Goal: Navigation & Orientation: Find specific page/section

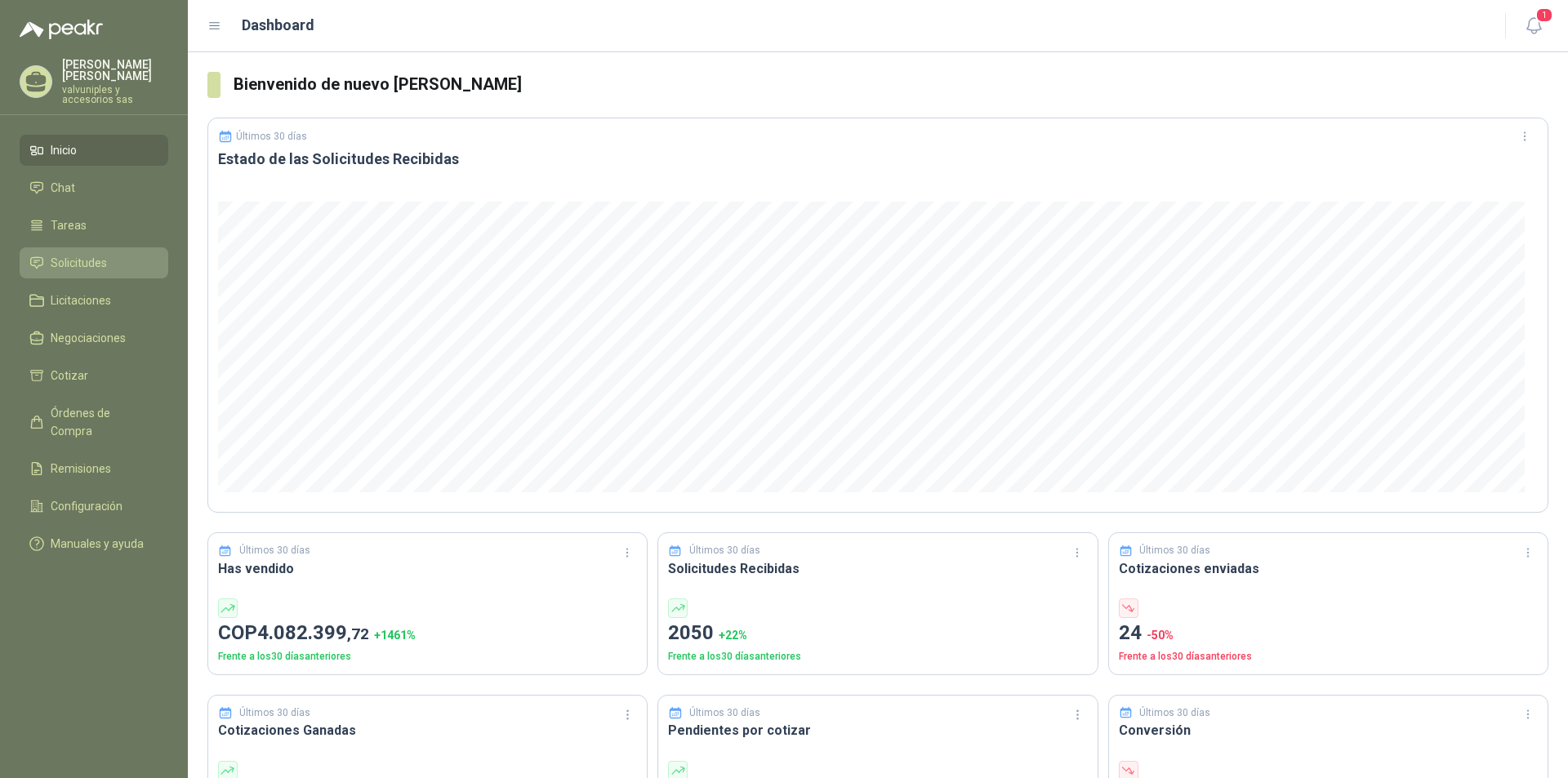
click at [75, 258] on span "Solicitudes" at bounding box center [78, 263] width 56 height 18
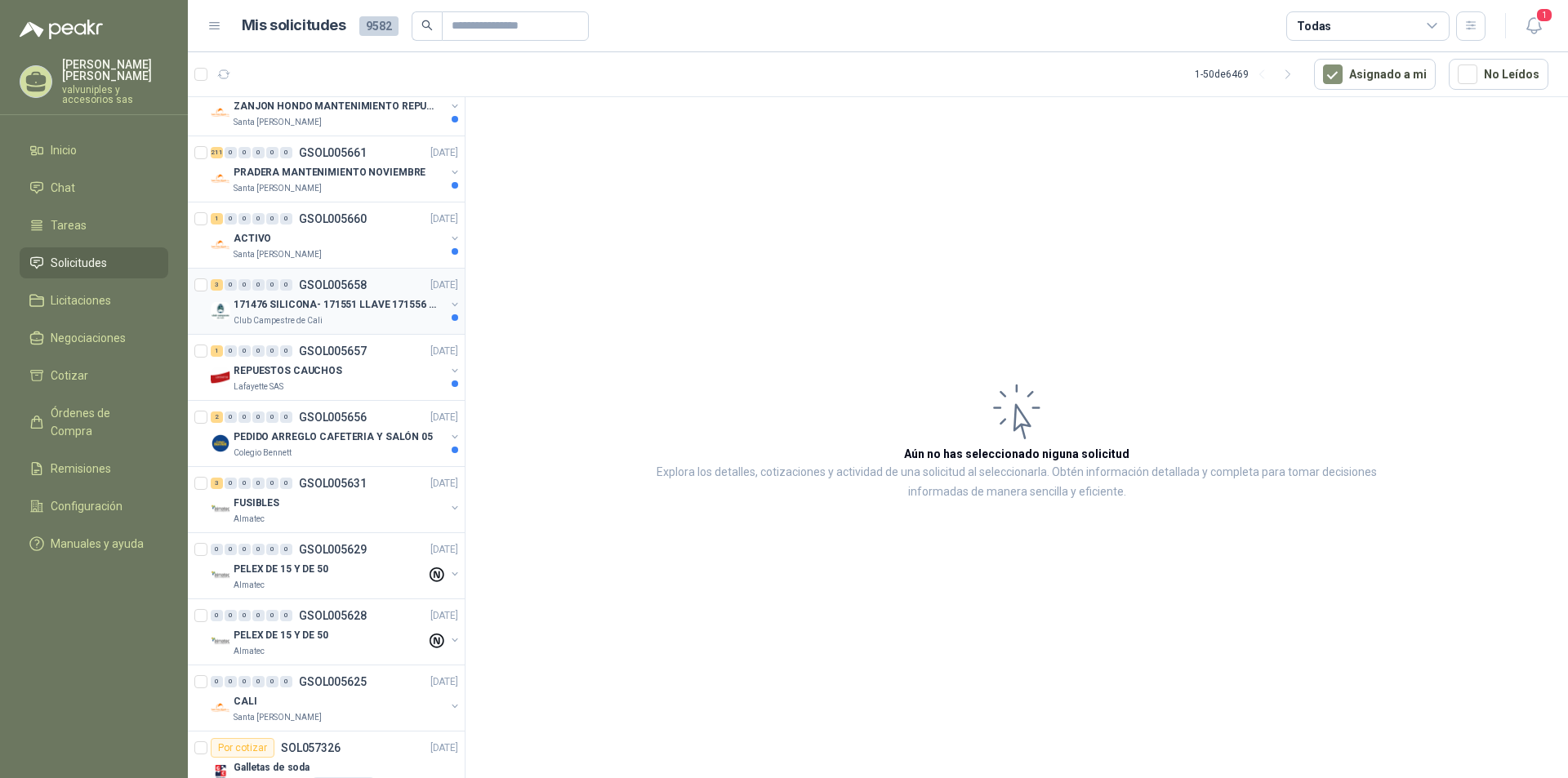
scroll to position [572, 0]
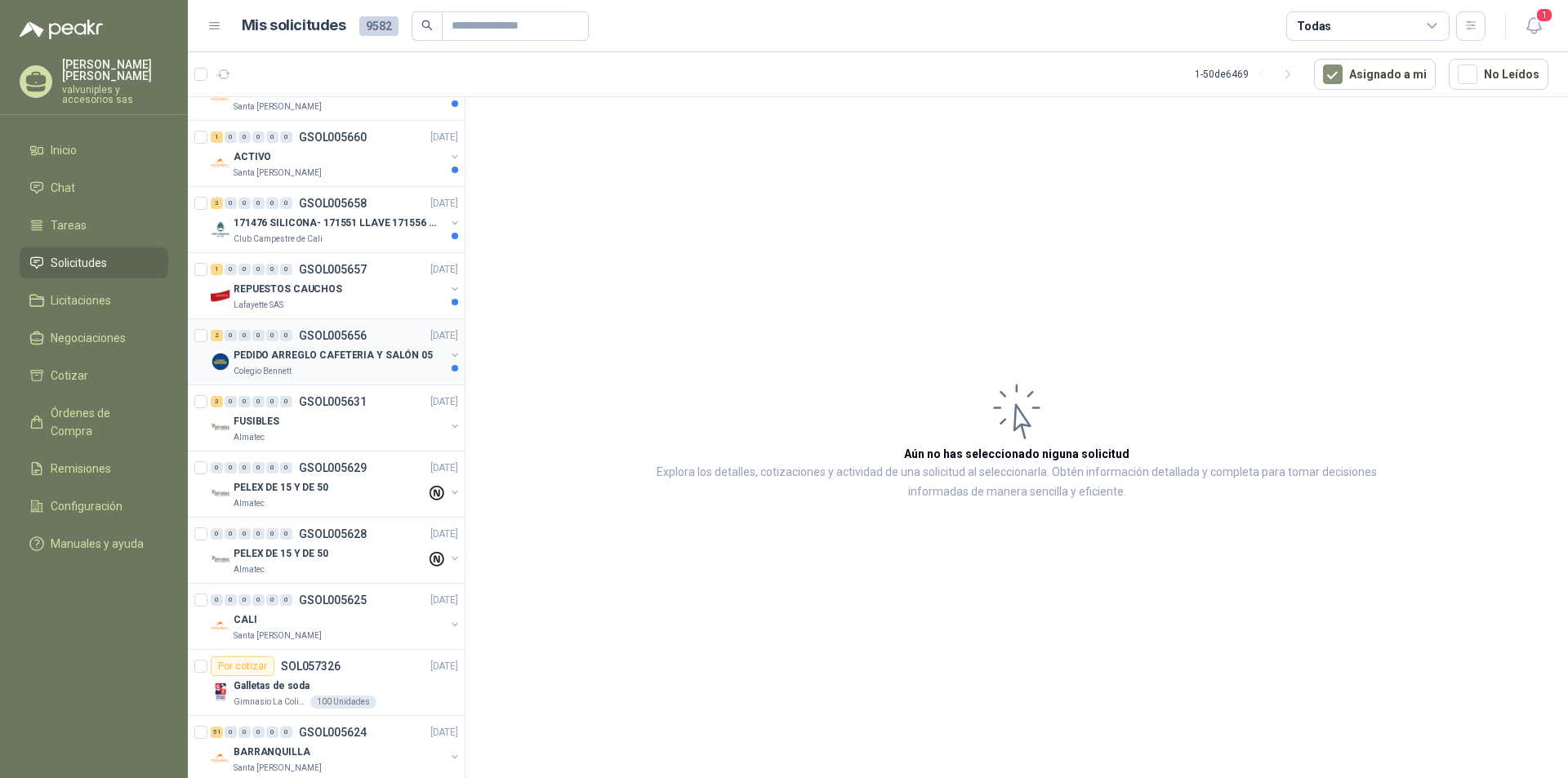
click at [308, 355] on p "PEDIDO ARREGLO CAFETERIA Y SALÓN 05" at bounding box center [333, 355] width 200 height 16
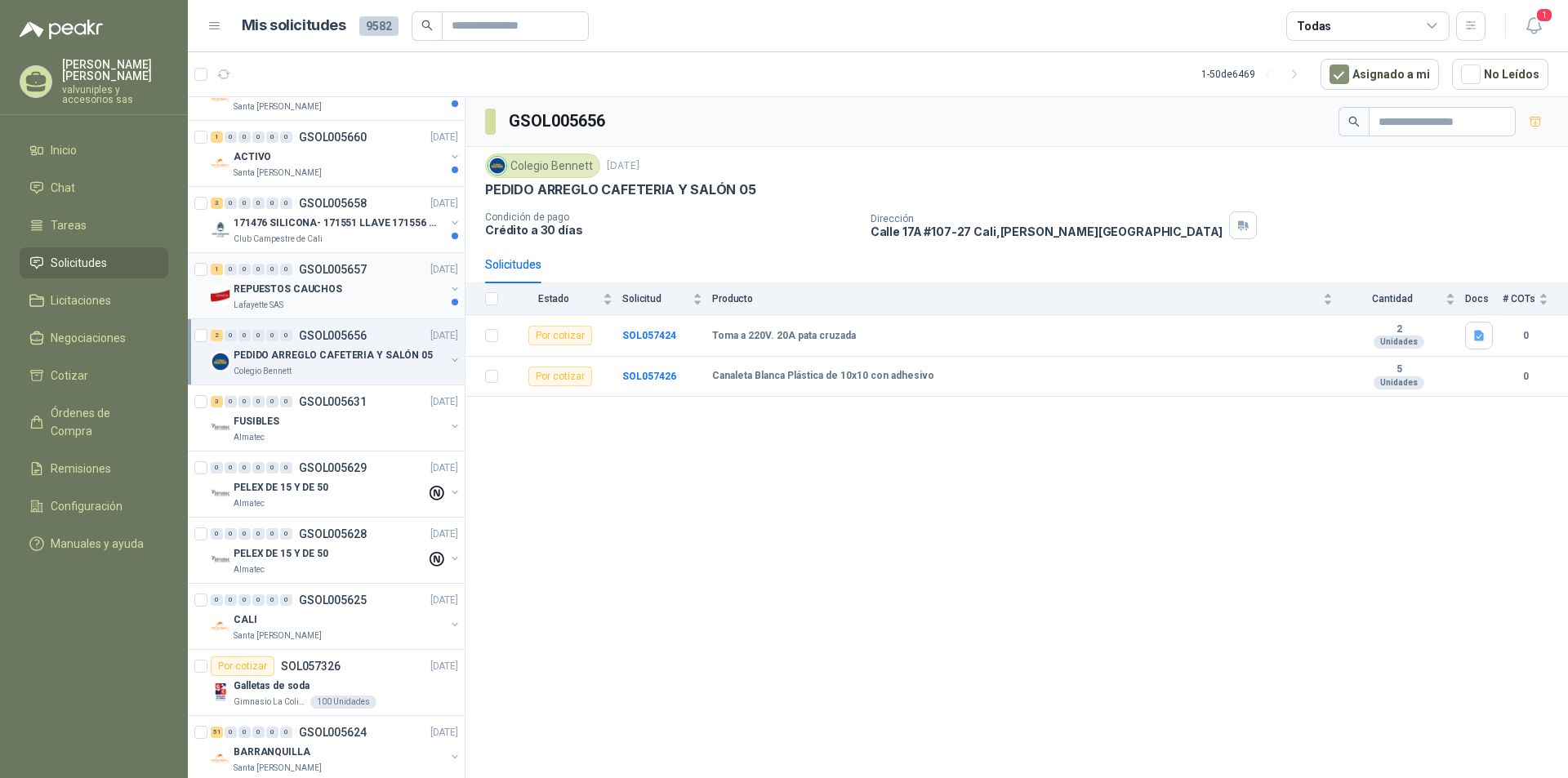
click at [271, 288] on p "REPUESTOS CAUCHOS" at bounding box center [288, 289] width 109 height 16
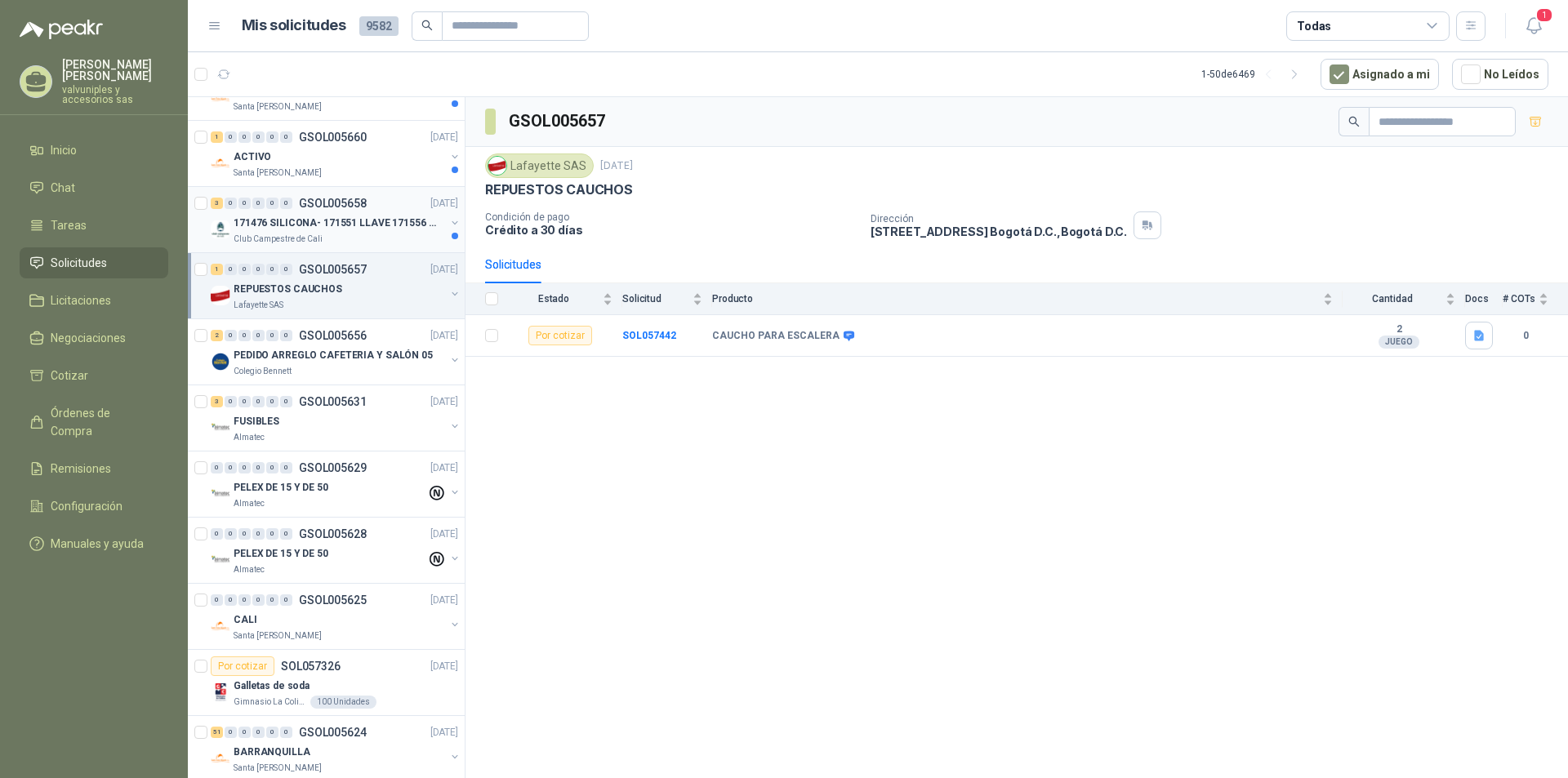
click at [272, 223] on p "171476 SILICONA- 171551 LLAVE 171556 CHAZO" at bounding box center [335, 223] width 203 height 16
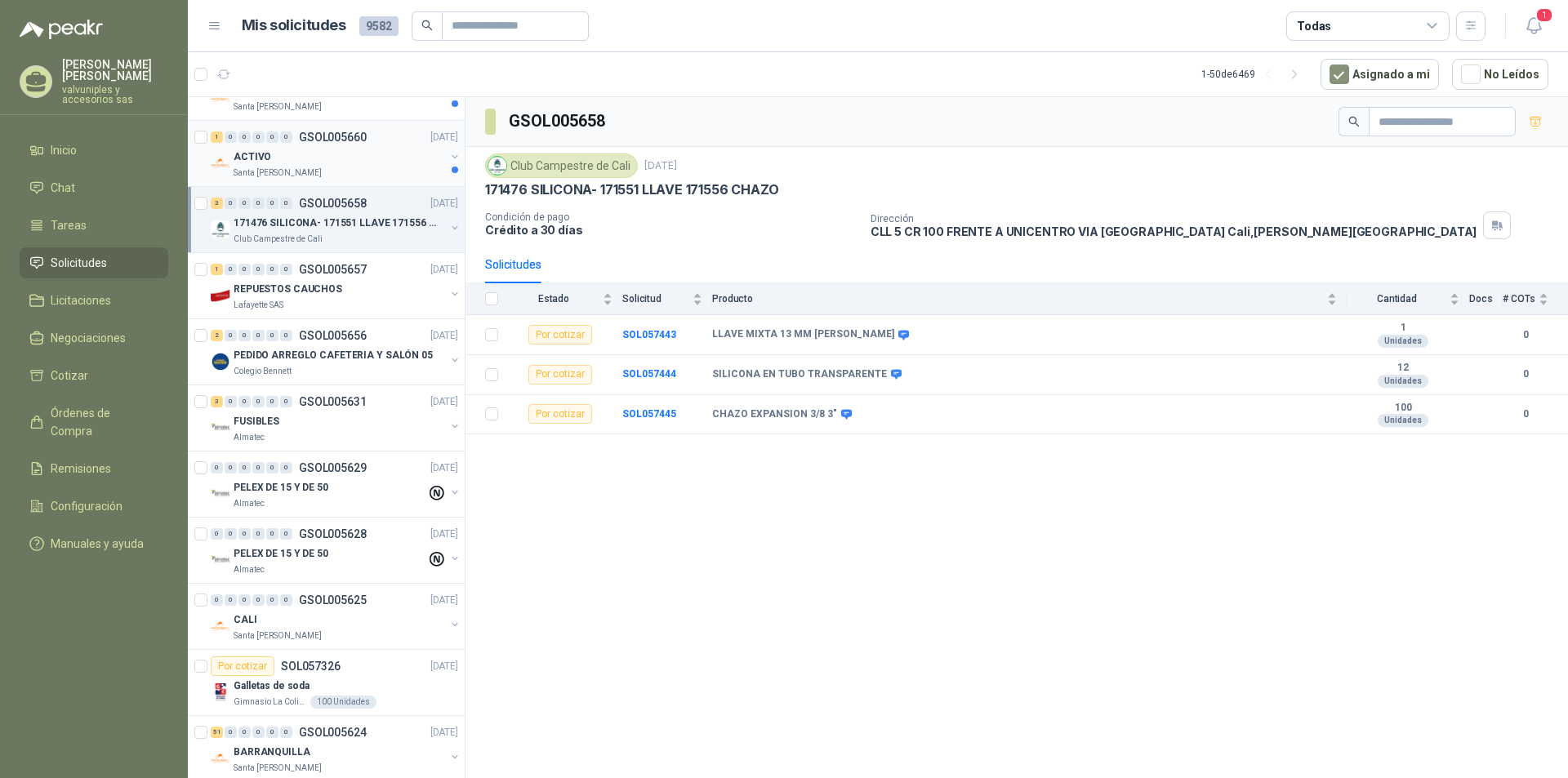
click at [269, 159] on div "ACTIVO" at bounding box center [339, 156] width 212 height 19
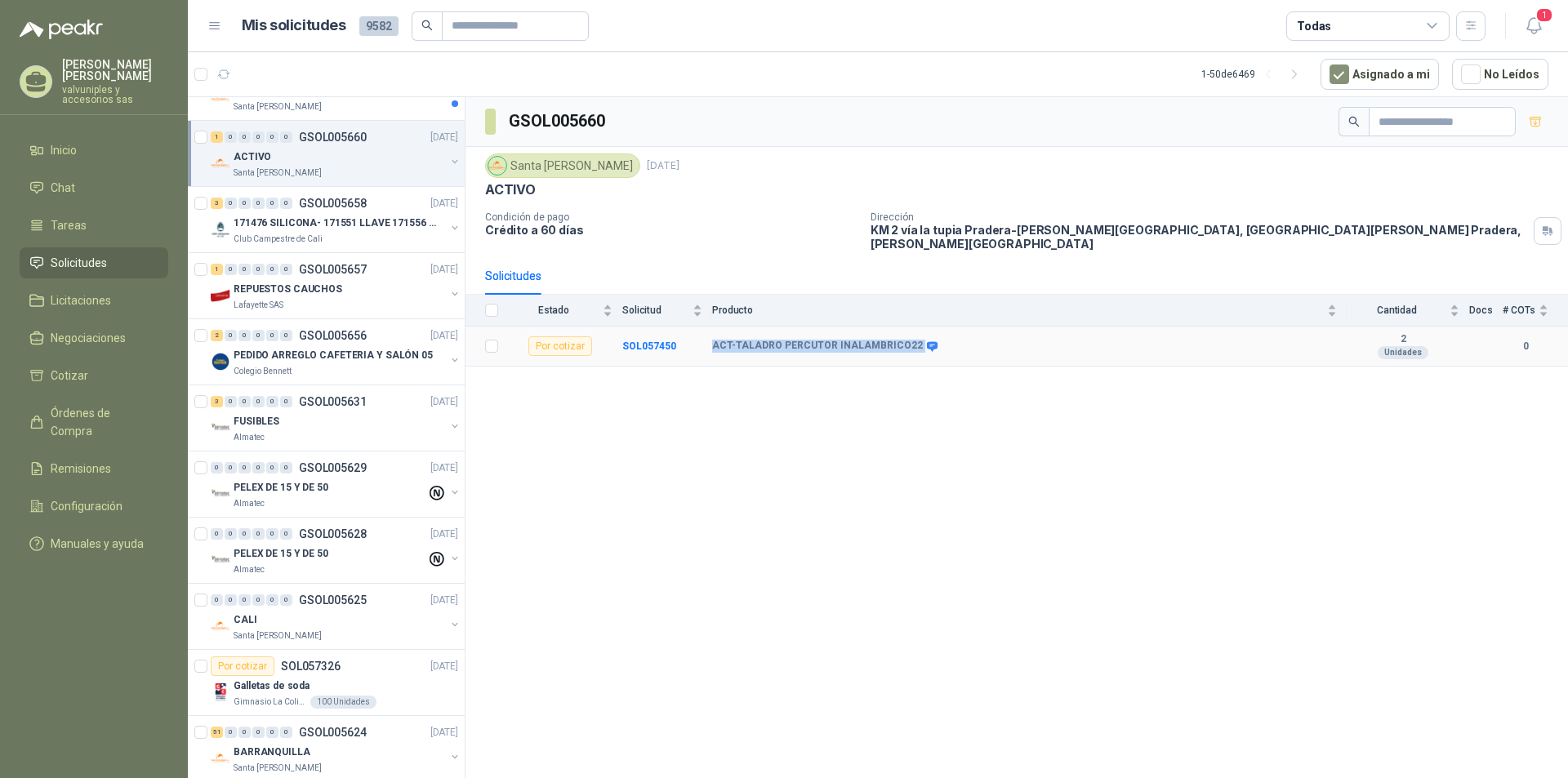
drag, startPoint x: 713, startPoint y: 335, endPoint x: 883, endPoint y: 441, distance: 200.3
click at [911, 339] on div "ACT-TALADRO PERCUTOR INALAMBRICO22" at bounding box center [823, 346] width 223 height 13
copy div "ACT-TALADRO PERCUTOR INALAMBRICO22"
click at [927, 341] on icon at bounding box center [933, 346] width 11 height 10
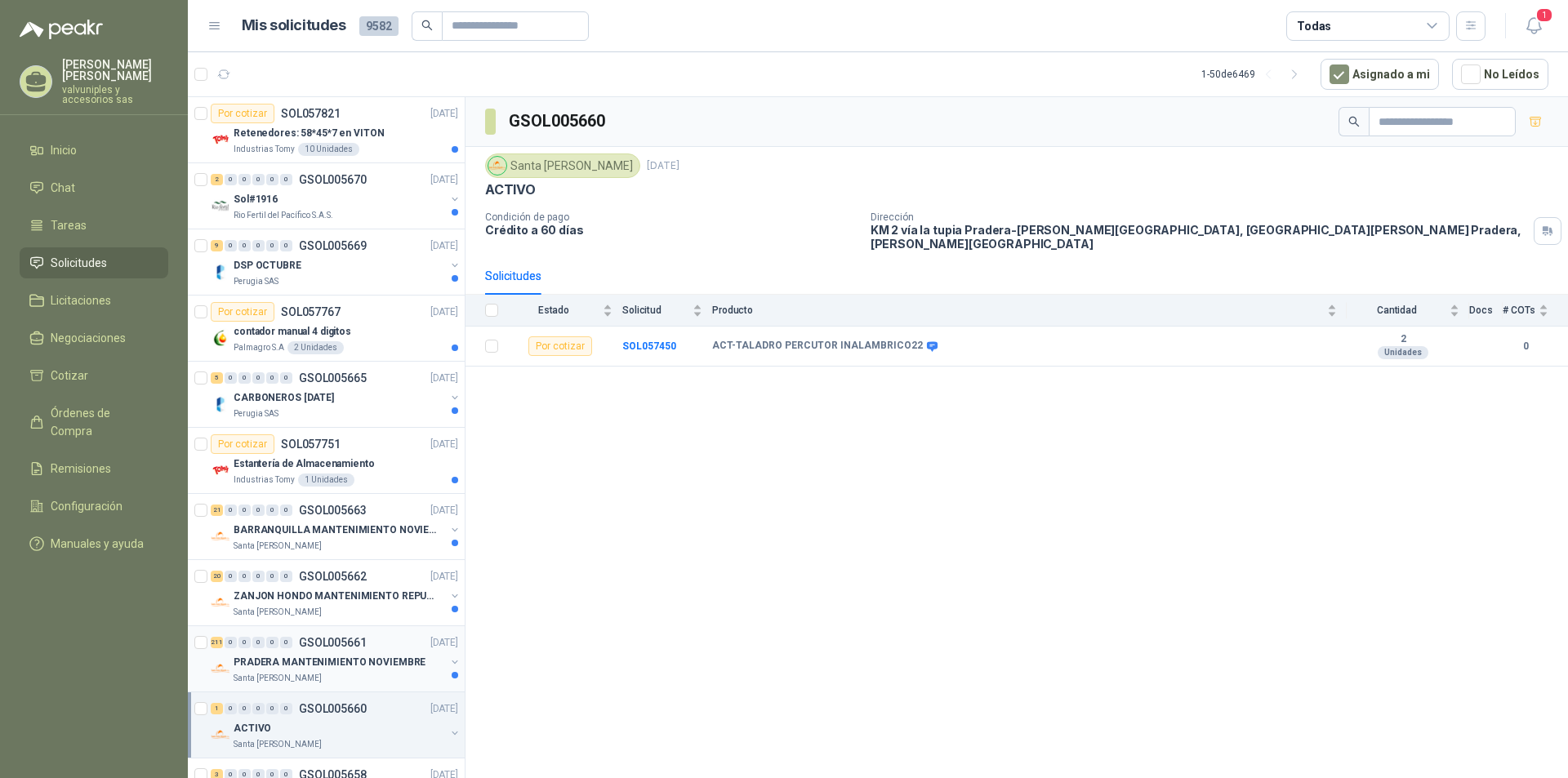
click at [330, 662] on p "PRADERA MANTENIMIENTO NOVIEMBRE" at bounding box center [329, 662] width 192 height 16
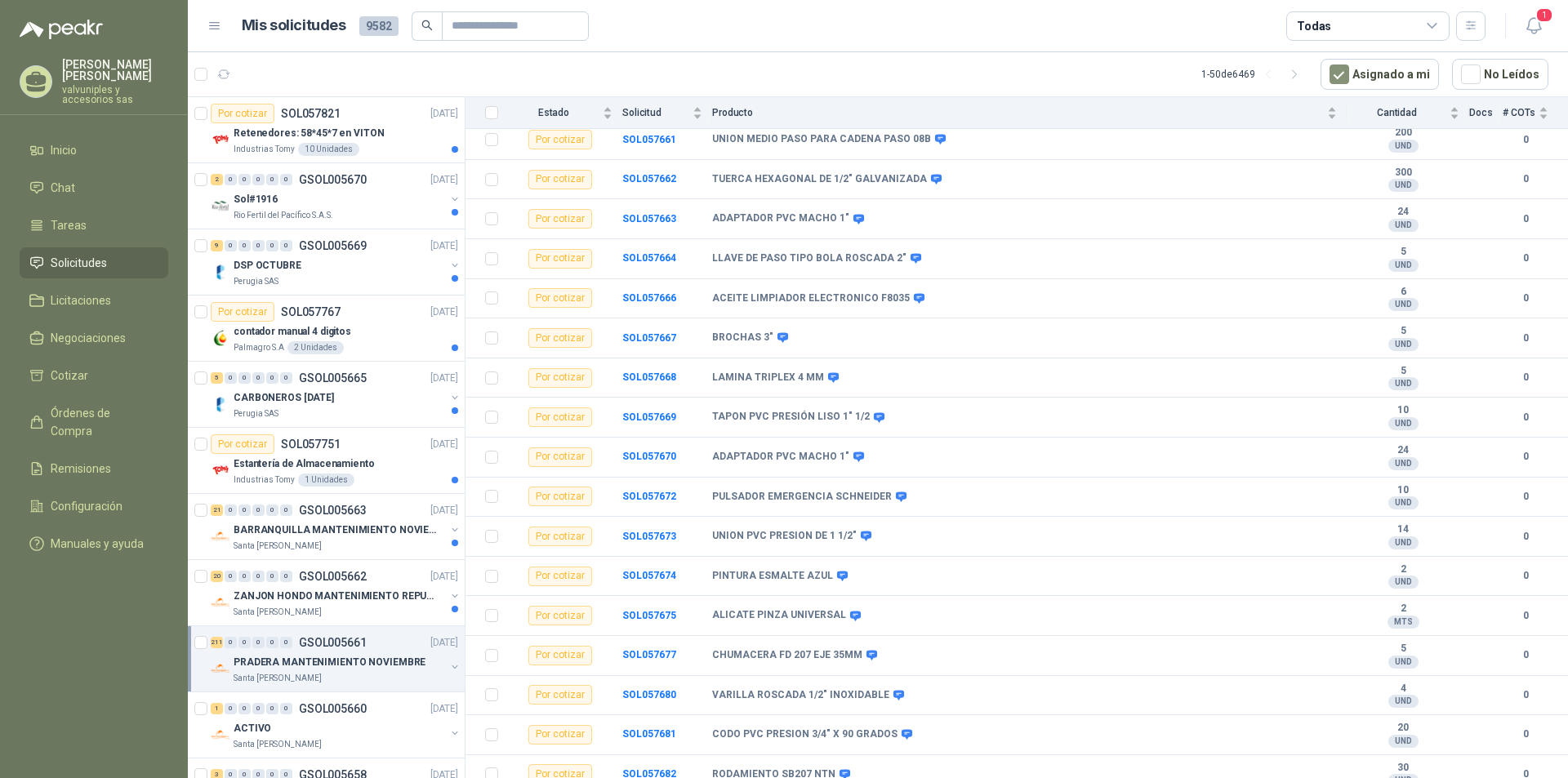
scroll to position [7905, 0]
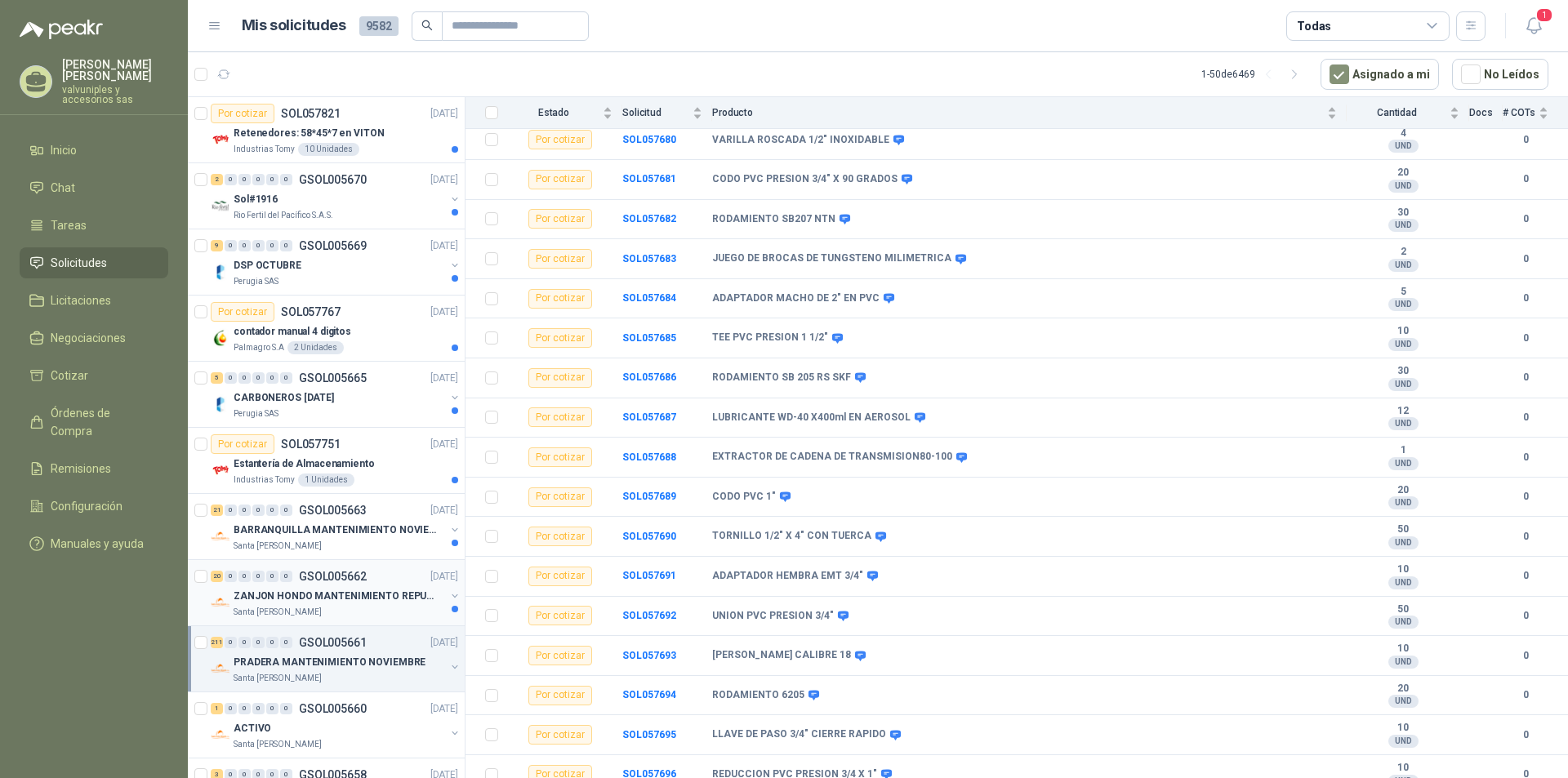
click at [322, 591] on p "ZANJON HONDO MANTENIMIENTO REPUESTOS" at bounding box center [335, 596] width 203 height 16
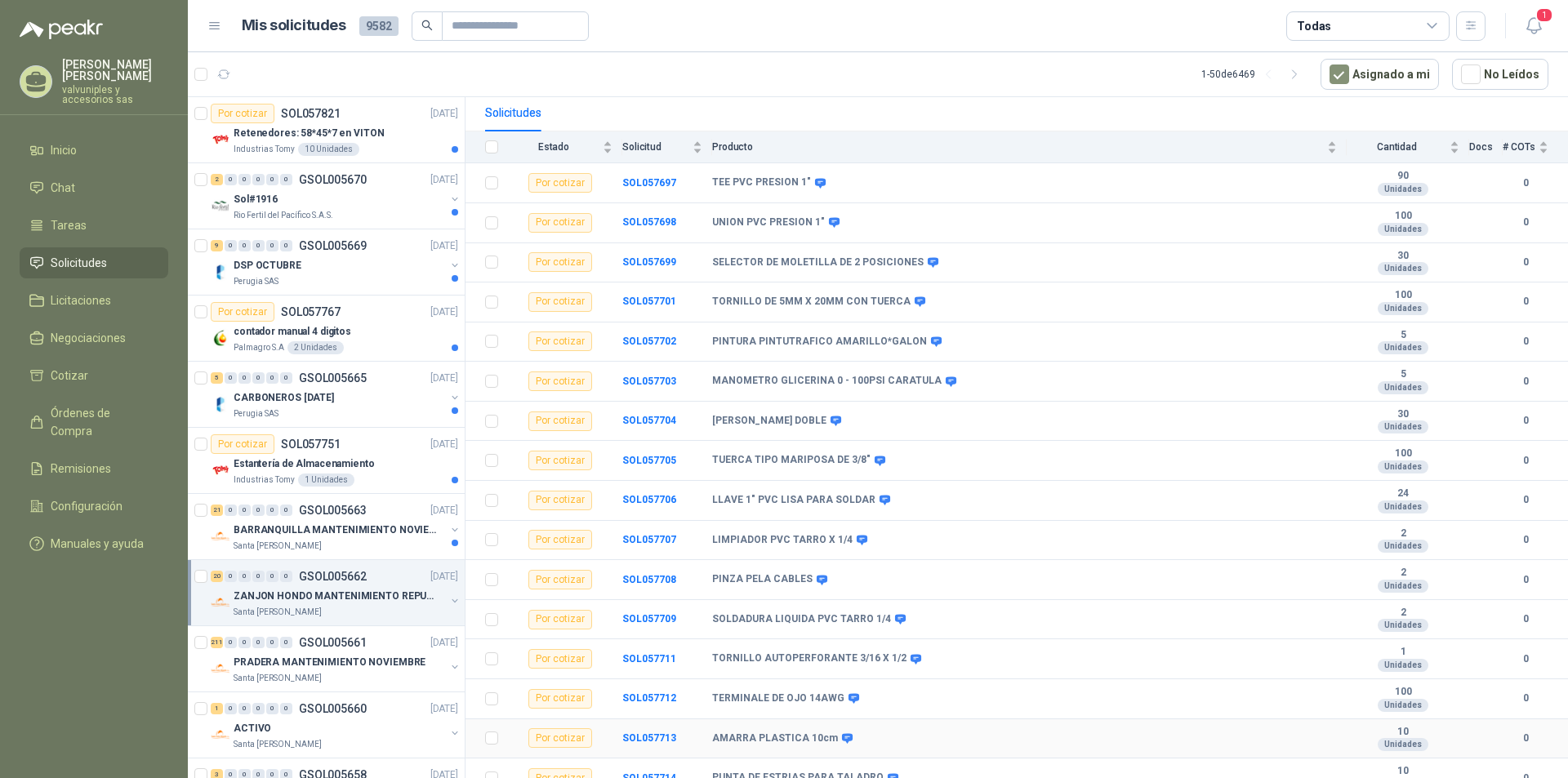
scroll to position [325, 0]
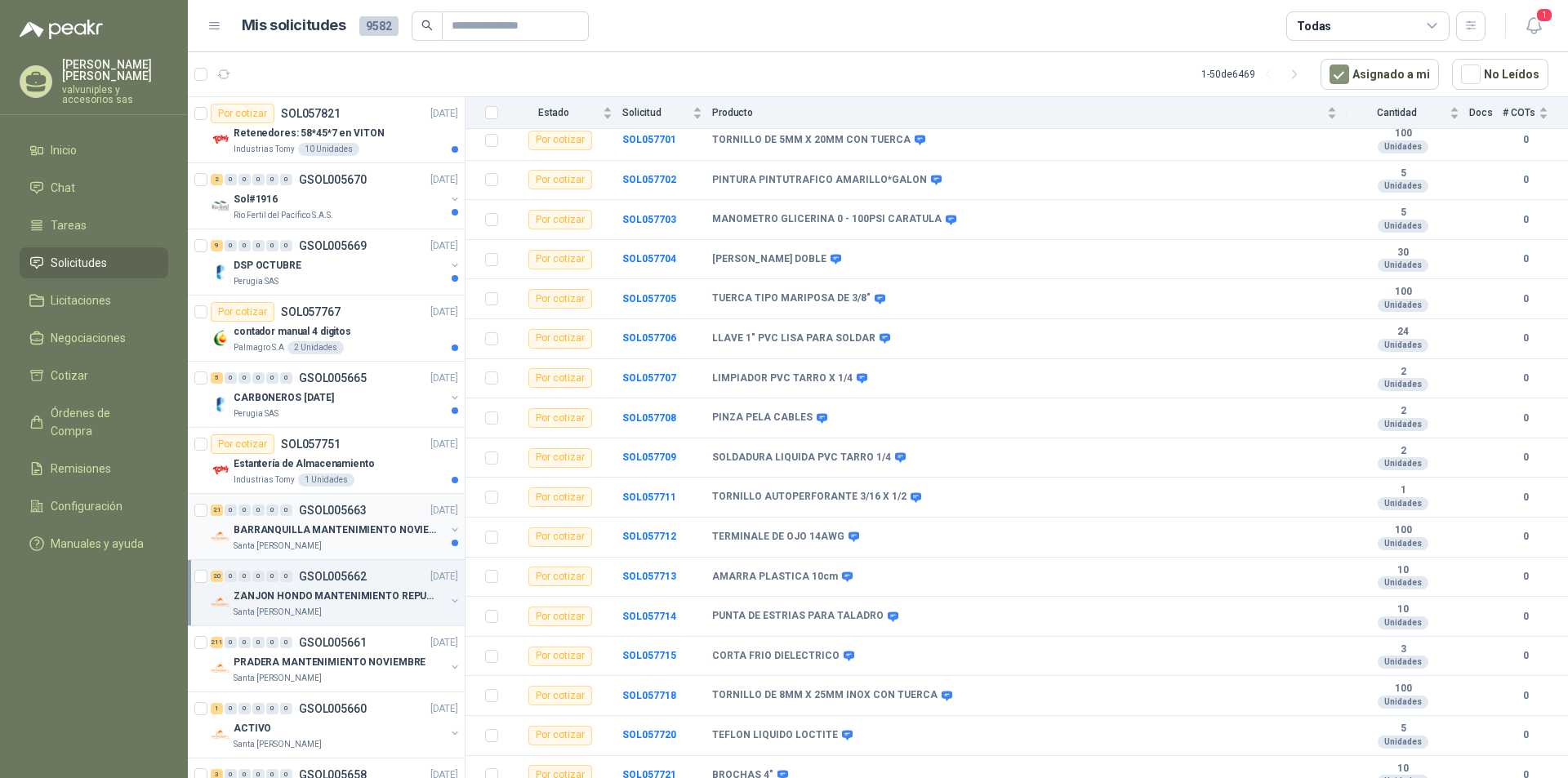
click at [291, 528] on p "BARRANQUILLA MANTENIMIENTO NOVIEMBRE" at bounding box center [335, 530] width 203 height 16
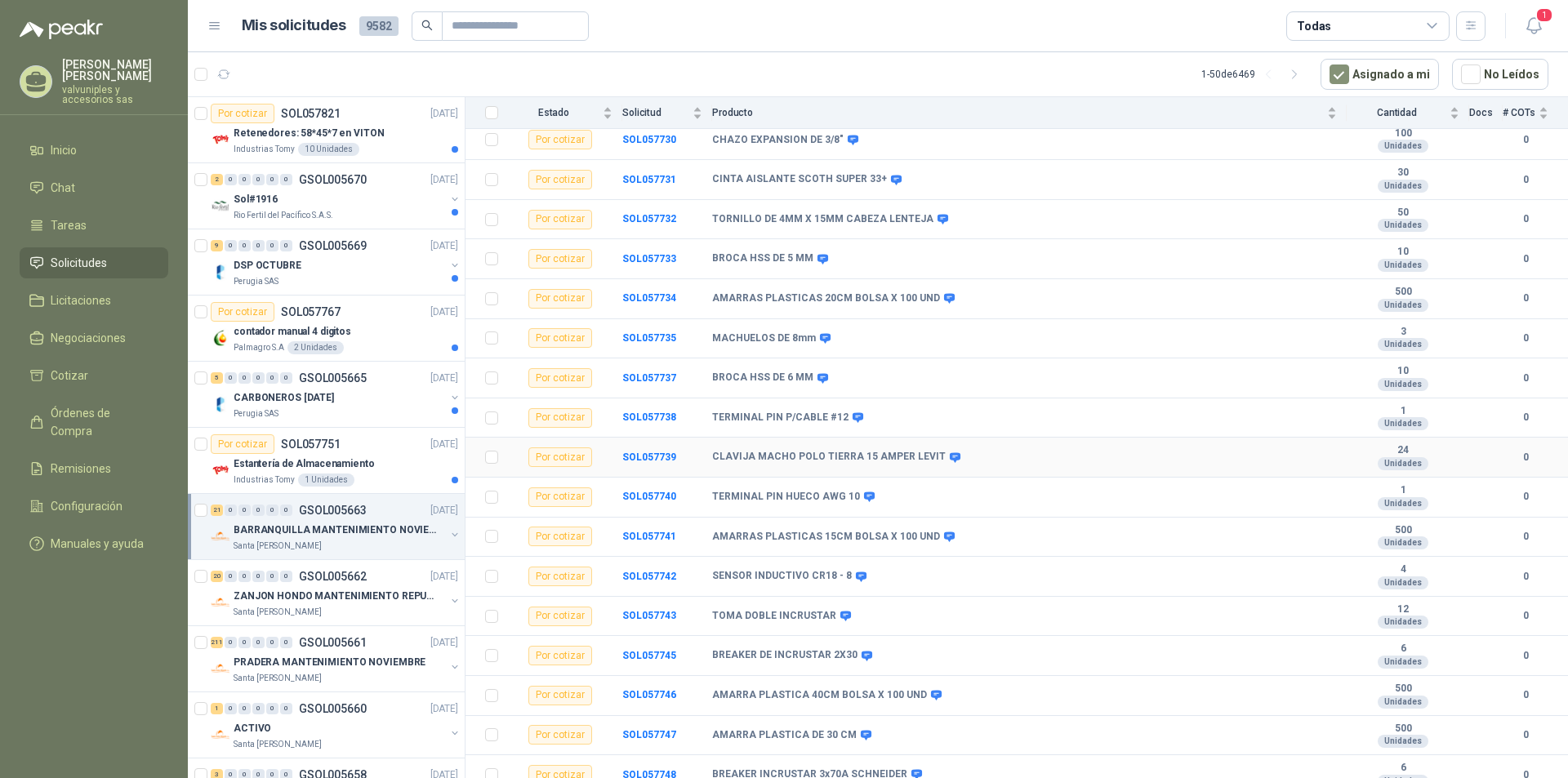
scroll to position [39, 0]
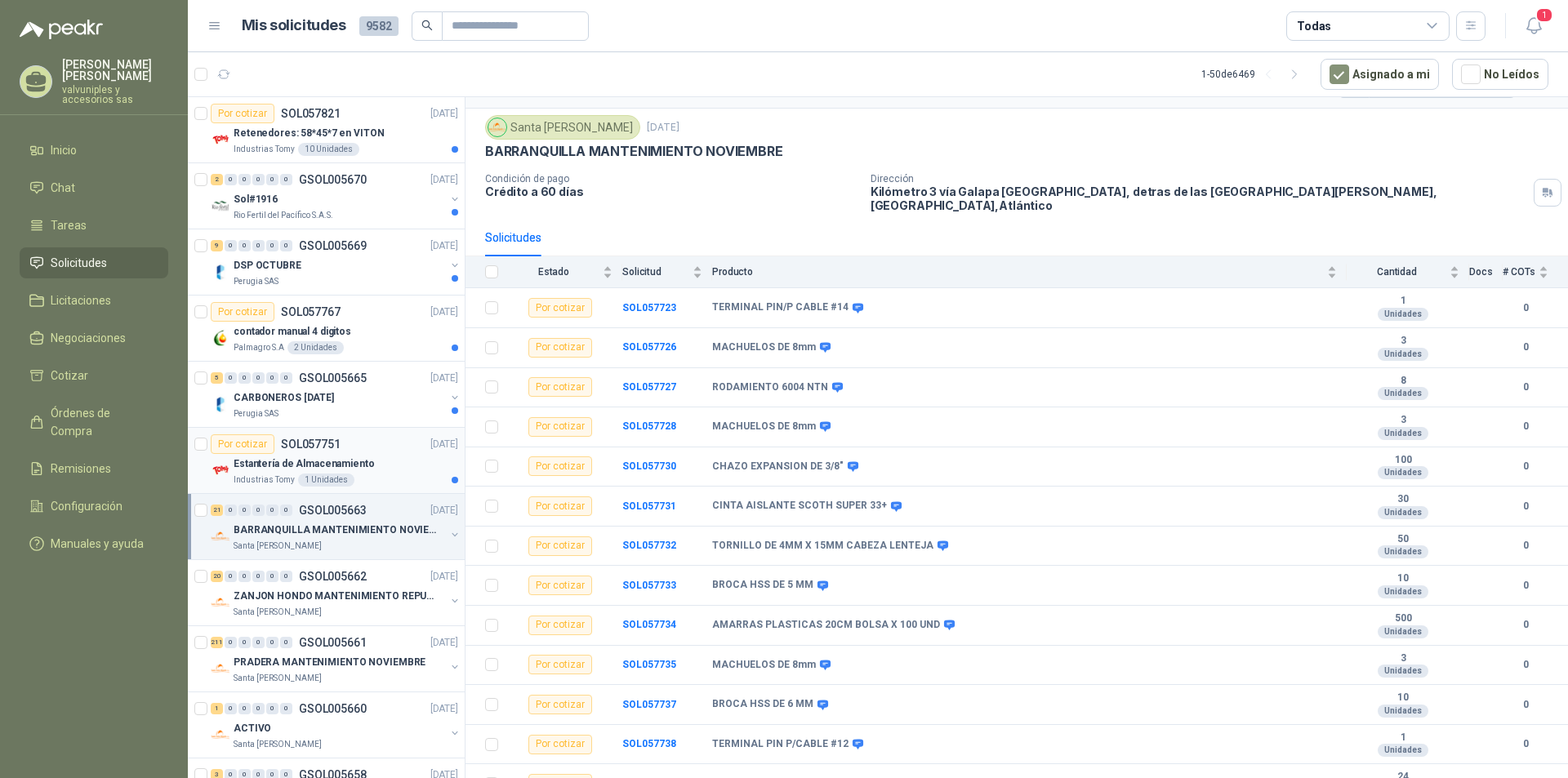
click at [289, 445] on p "SOL057751" at bounding box center [310, 444] width 60 height 11
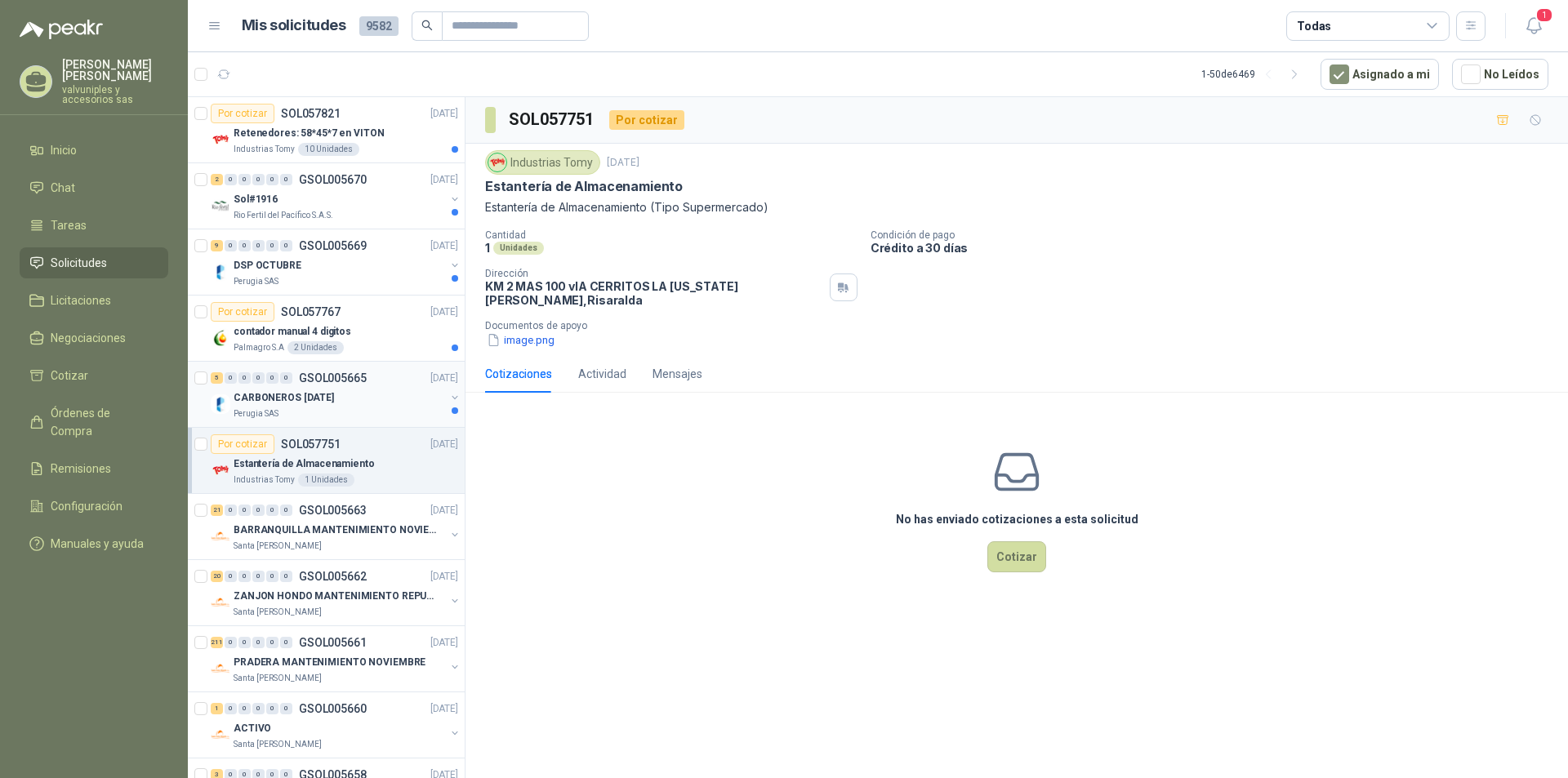
click at [288, 394] on p "CARBONEROS [DATE]" at bounding box center [283, 397] width 100 height 16
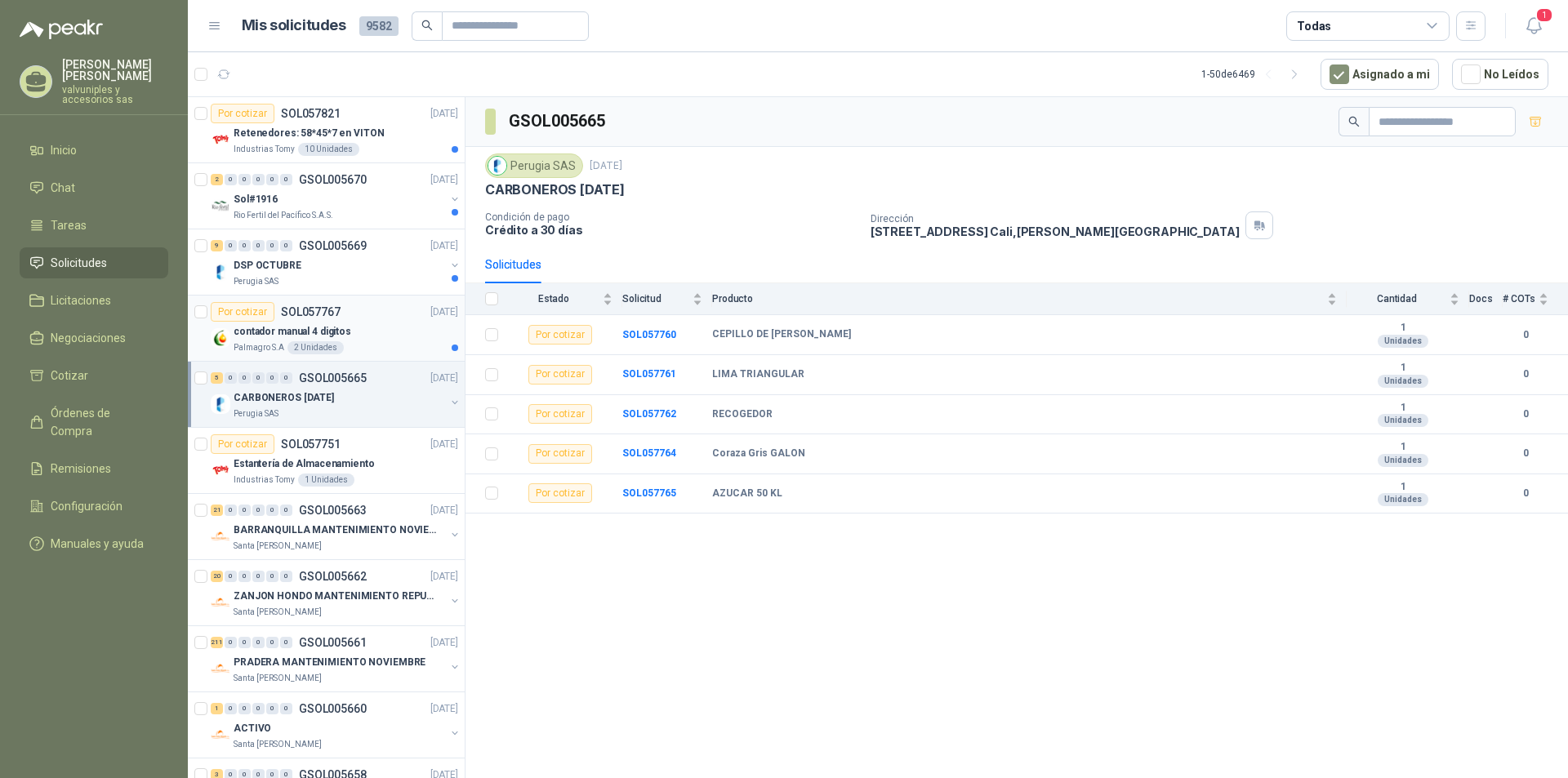
click at [283, 331] on p "contador manual 4 digitos" at bounding box center [292, 332] width 118 height 16
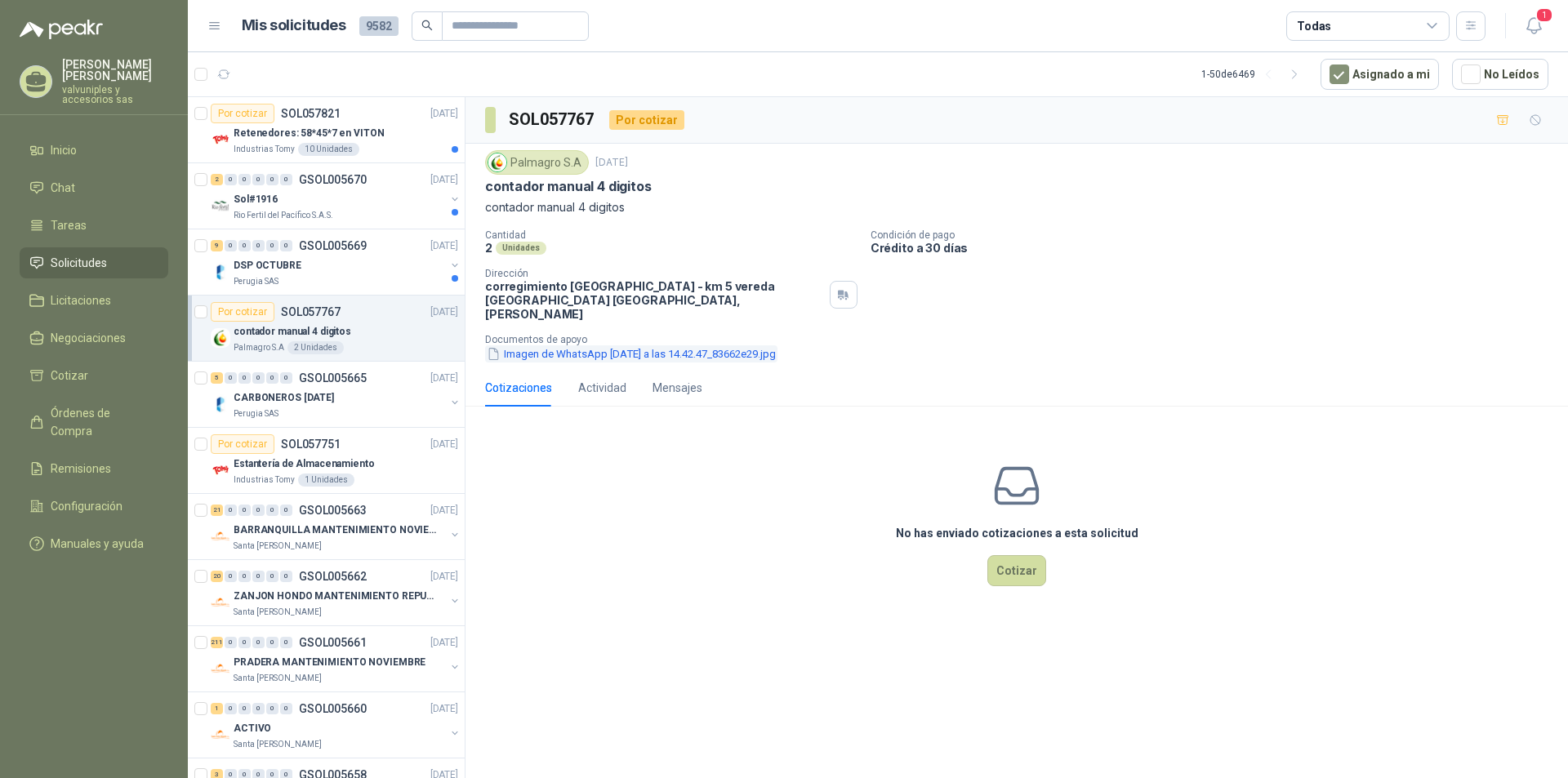
click at [543, 346] on button "Imagen de WhatsApp [DATE] a las 14.42.47_83662e29.jpg" at bounding box center [631, 354] width 292 height 17
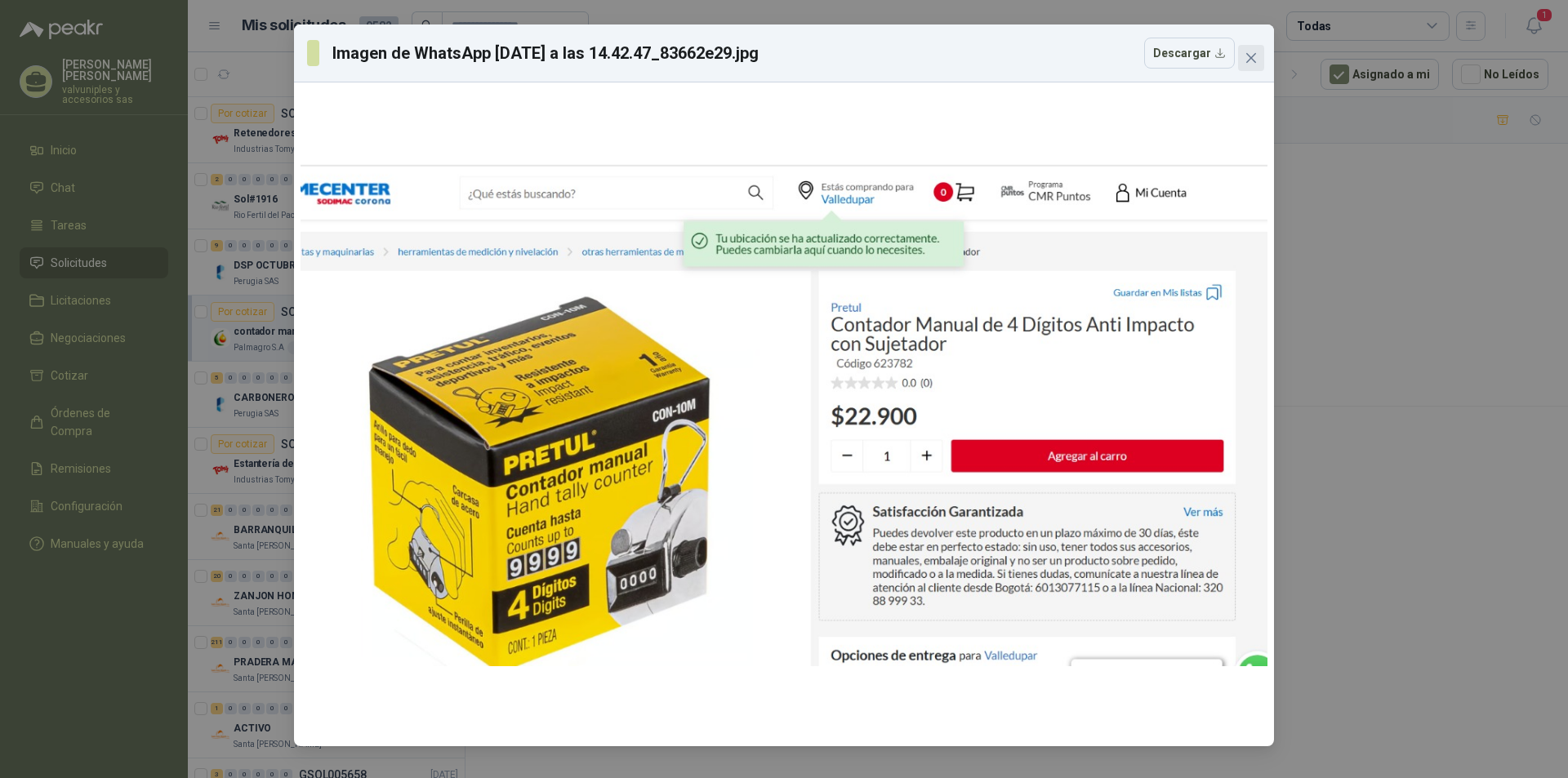
click at [1253, 51] on icon "close" at bounding box center [1251, 58] width 13 height 13
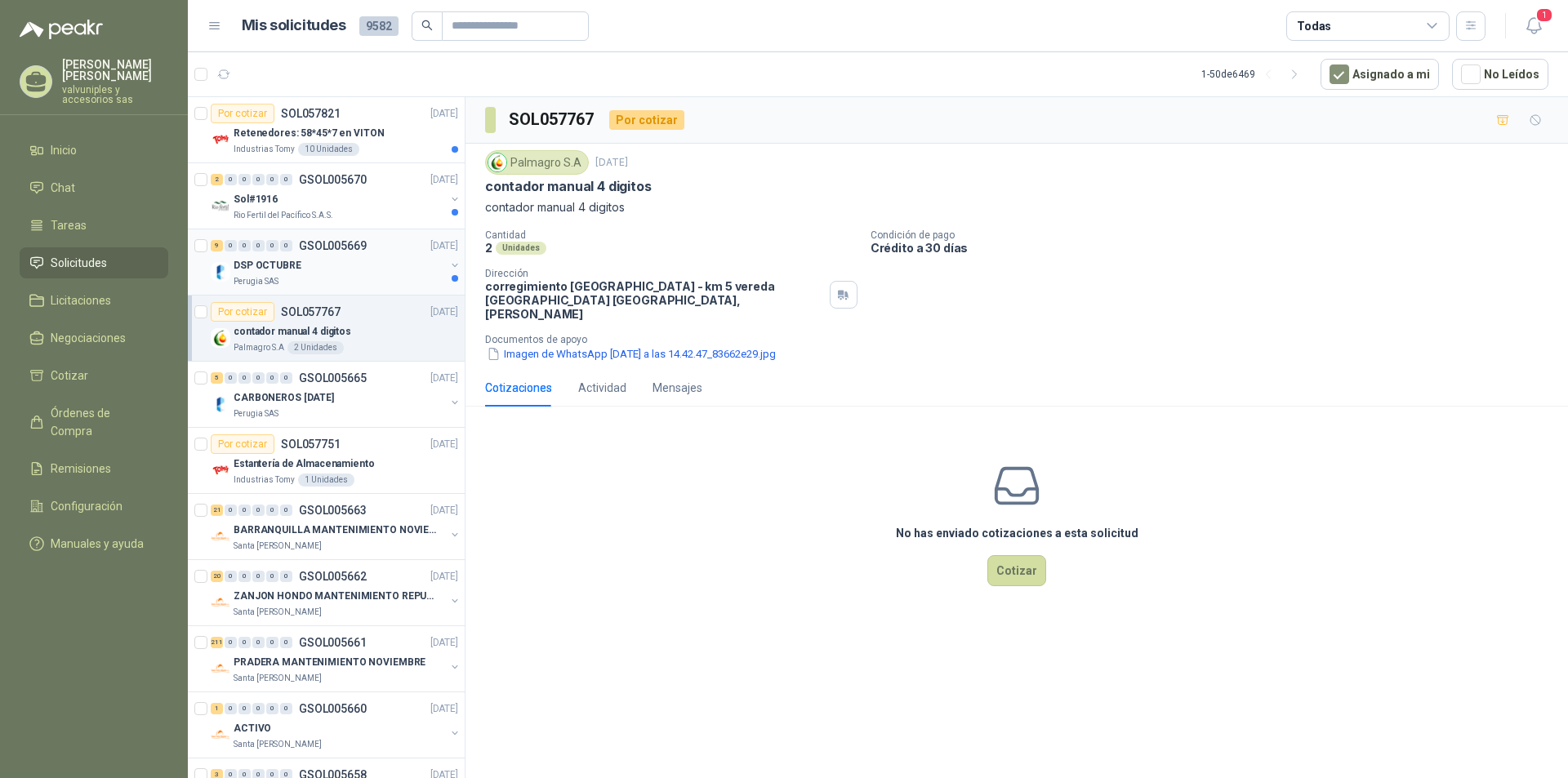
click at [261, 266] on p "DSP OCTUBRE" at bounding box center [268, 266] width 68 height 16
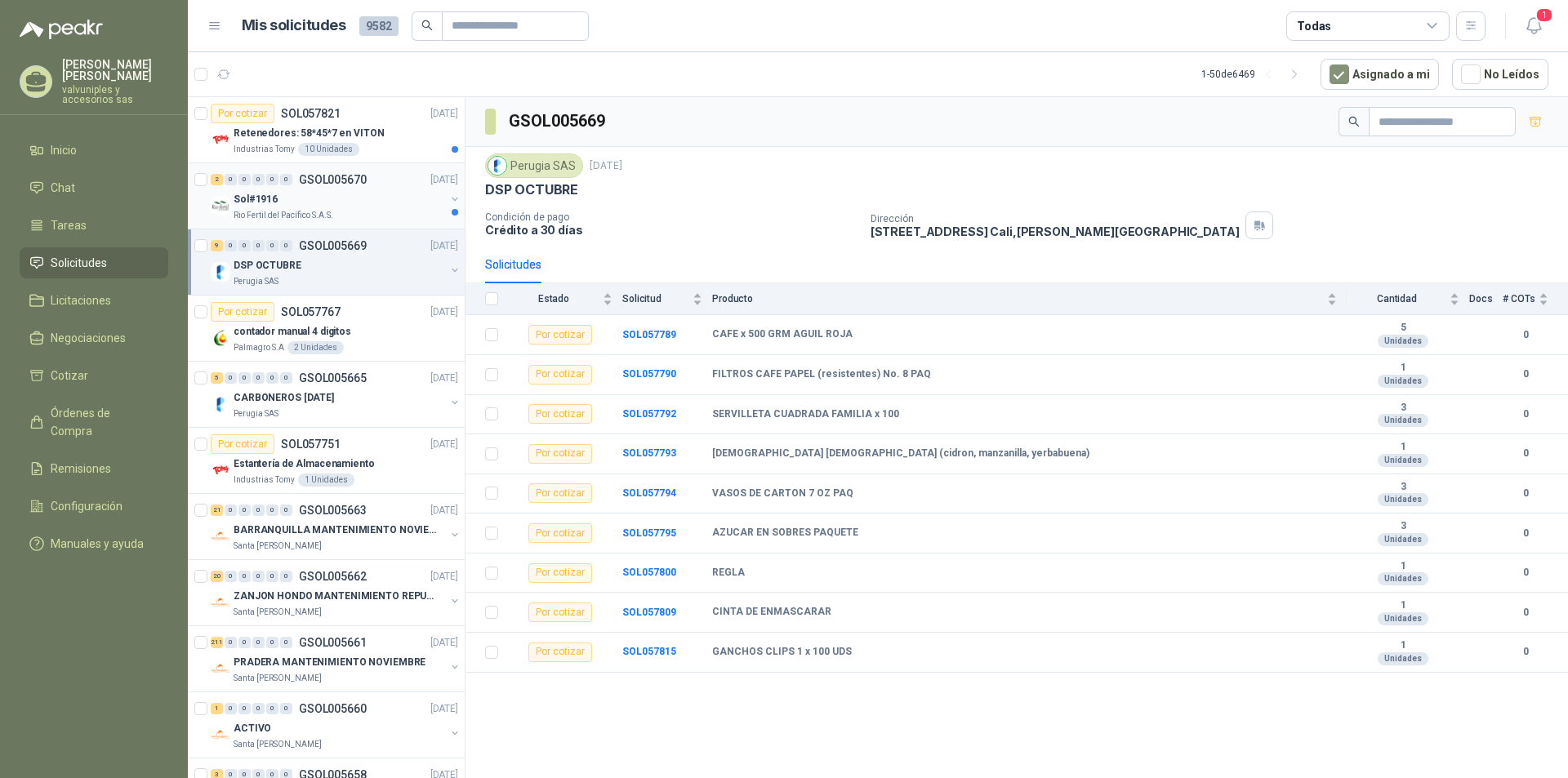
click at [243, 198] on p "Sol#1916" at bounding box center [256, 200] width 44 height 16
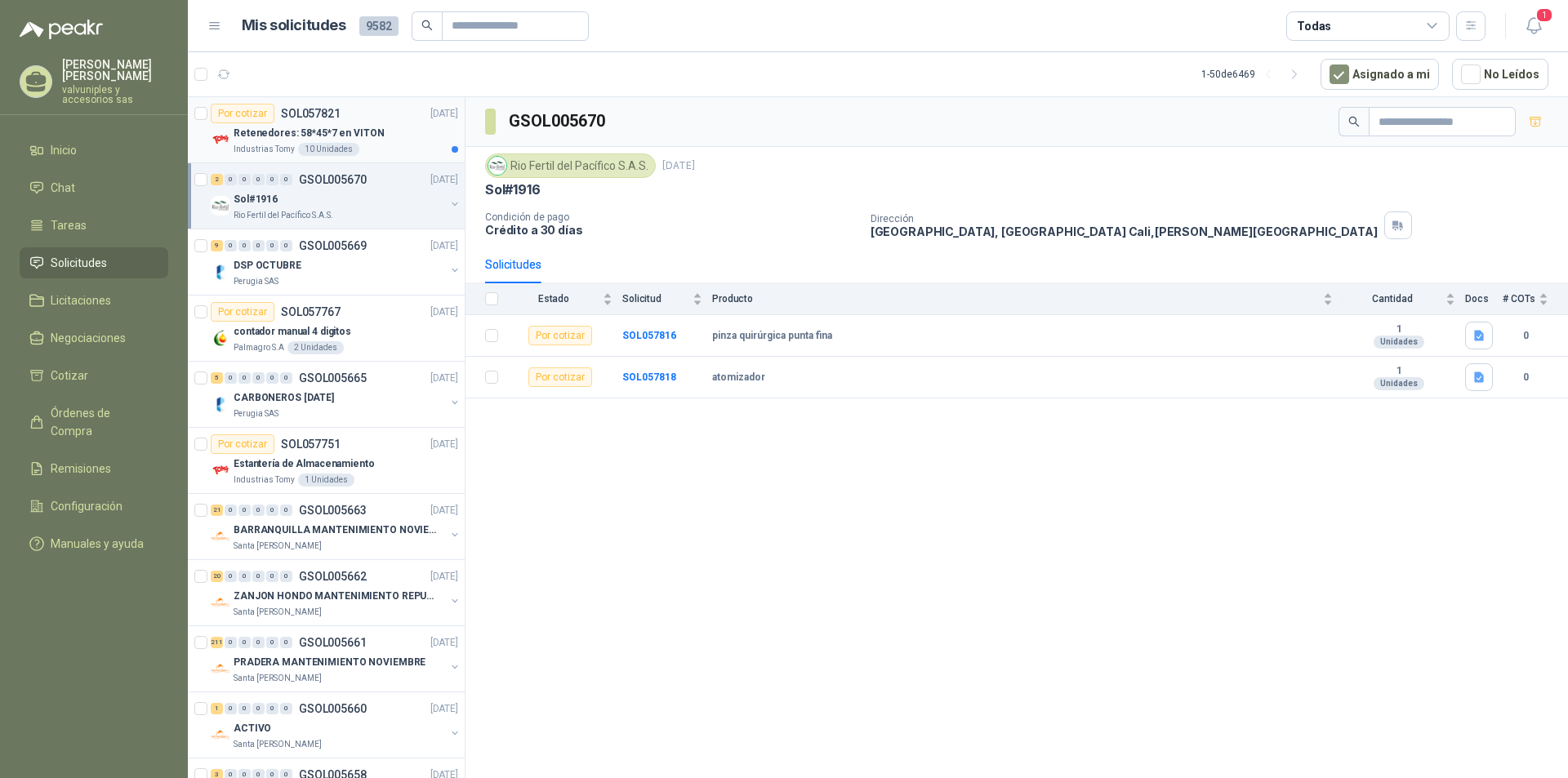
click at [288, 130] on p "Retenedores: 58*45*7 en VITON" at bounding box center [309, 133] width 151 height 16
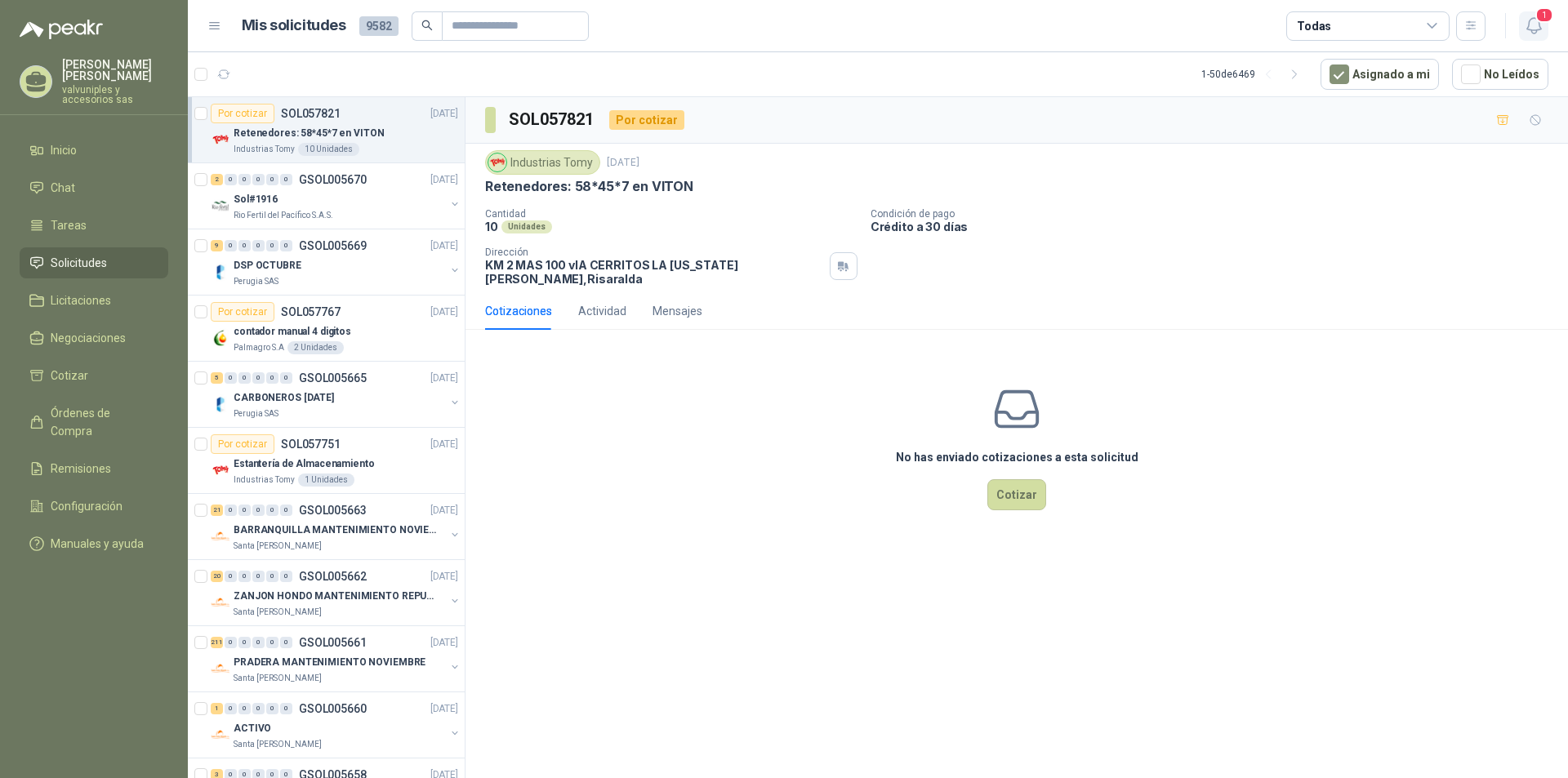
click at [1539, 27] on icon "button" at bounding box center [1533, 26] width 14 height 16
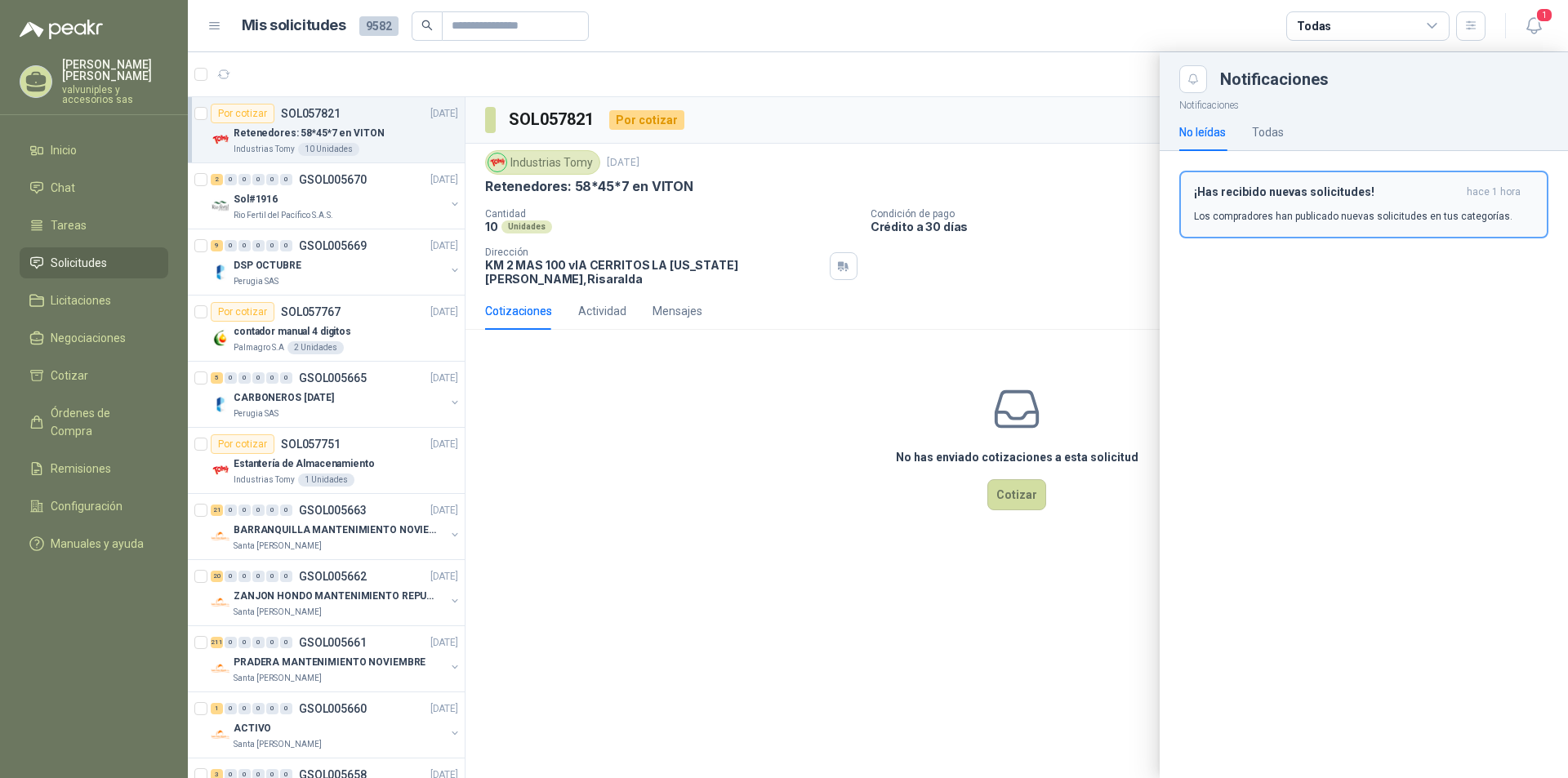
click at [1225, 195] on h3 "¡Has recibido nuevas solicitudes!" at bounding box center [1326, 192] width 266 height 14
